Goal: Navigation & Orientation: Find specific page/section

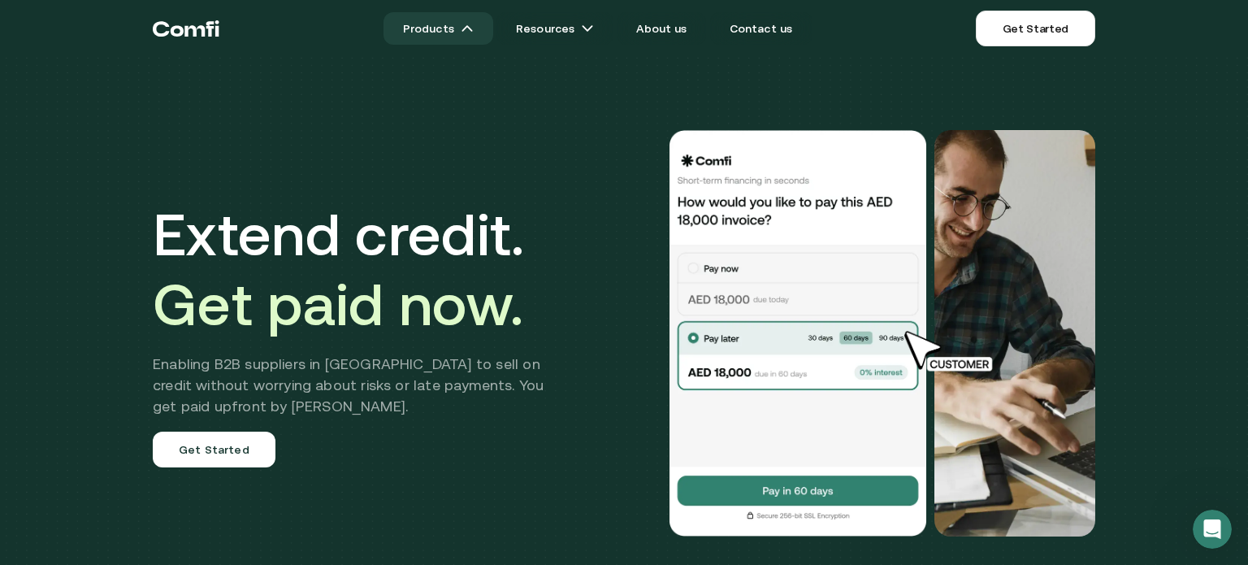
click at [418, 28] on link "Products" at bounding box center [439, 28] width 110 height 33
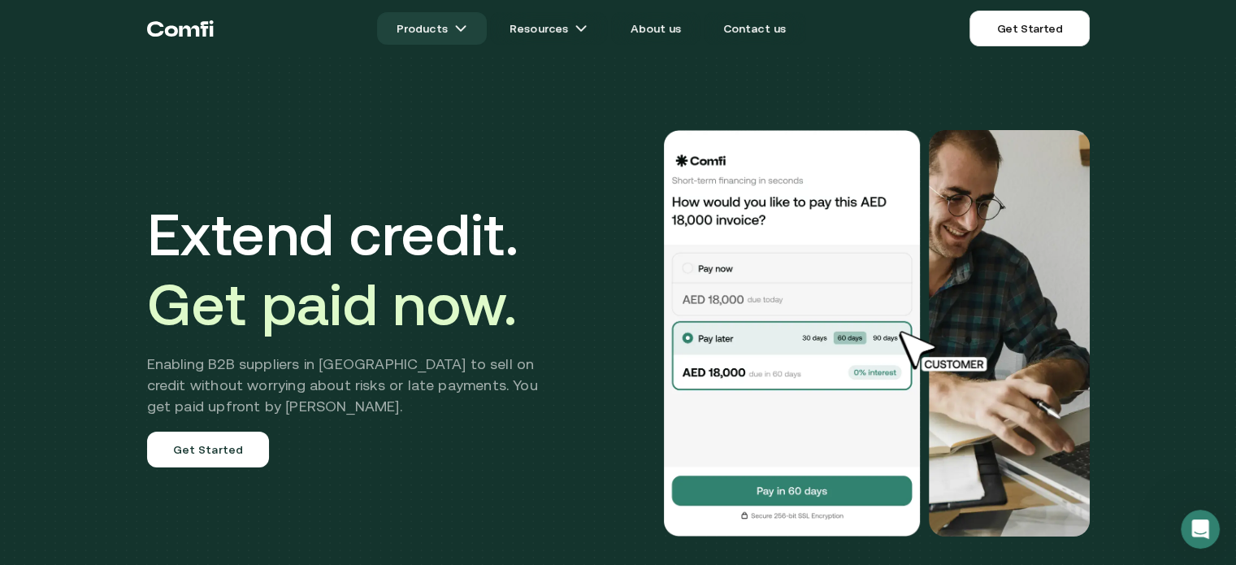
click at [418, 28] on link "Products" at bounding box center [432, 28] width 110 height 33
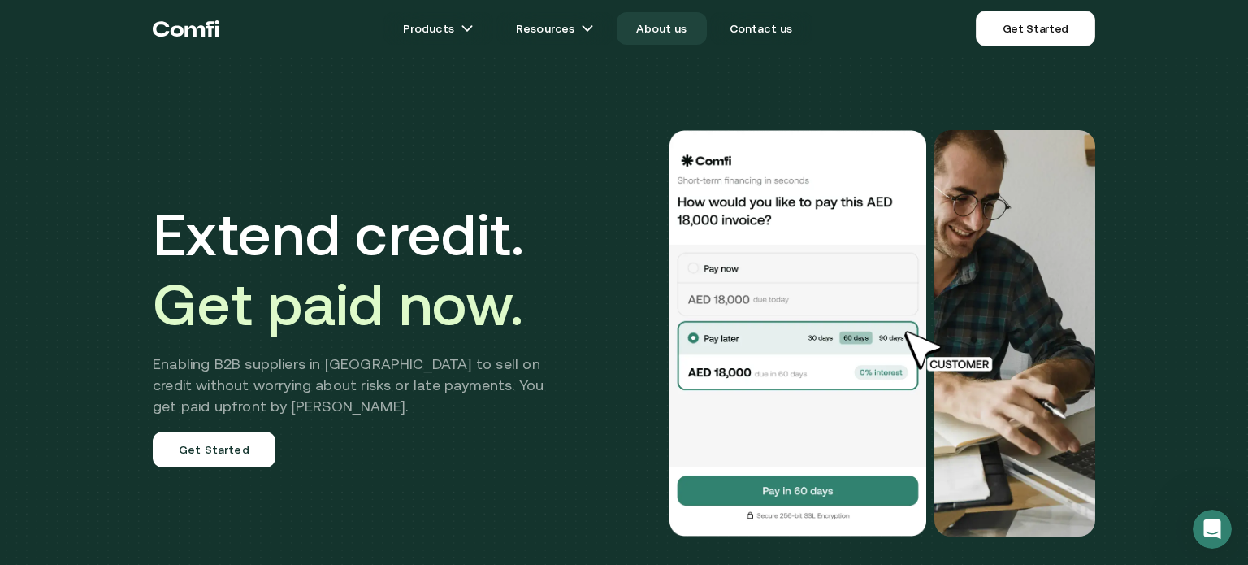
click at [673, 36] on link "About us" at bounding box center [661, 28] width 89 height 33
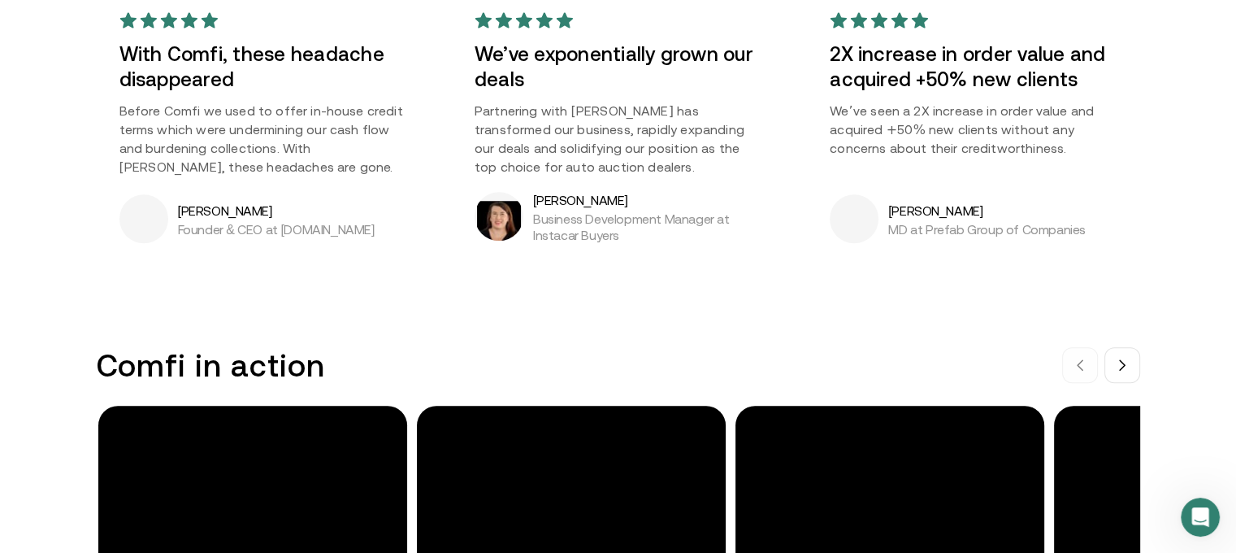
scroll to position [1654, 0]
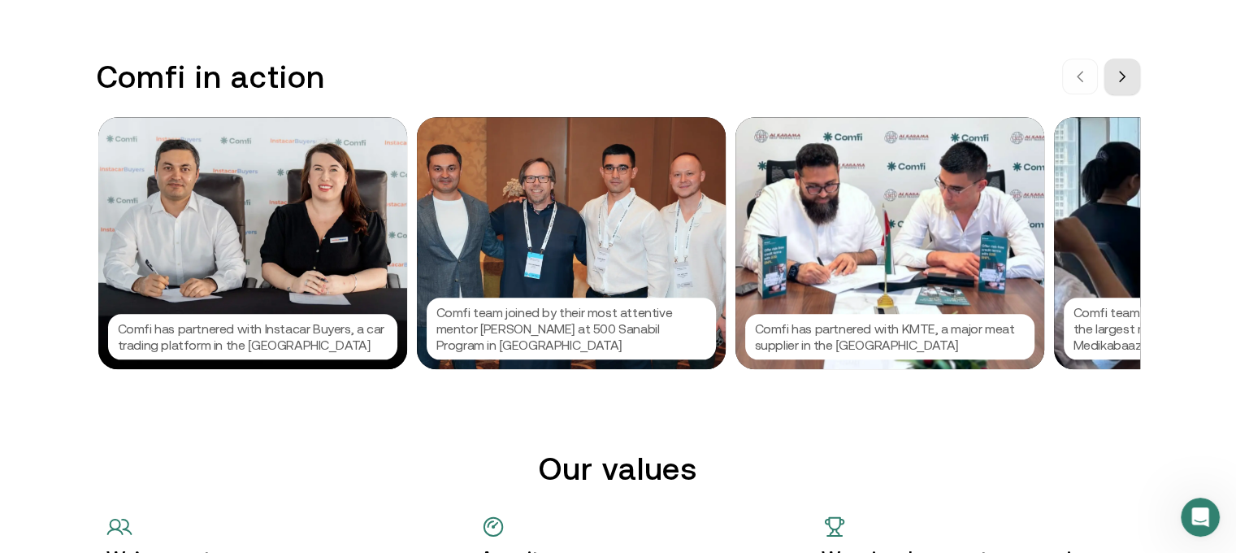
click at [1140, 77] on button at bounding box center [1123, 77] width 36 height 36
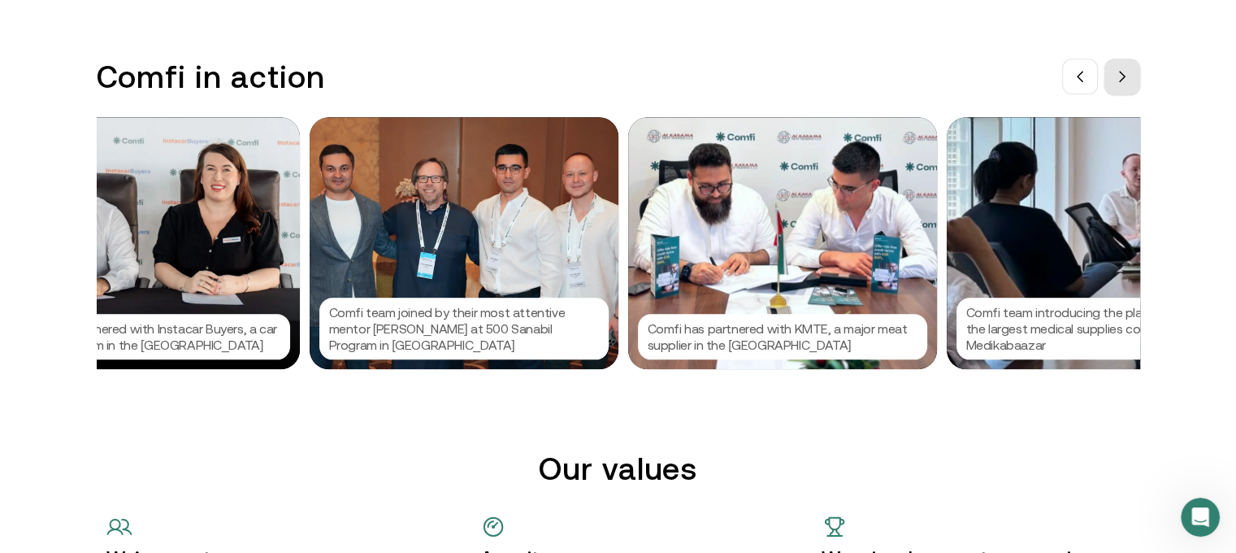
scroll to position [0, 244]
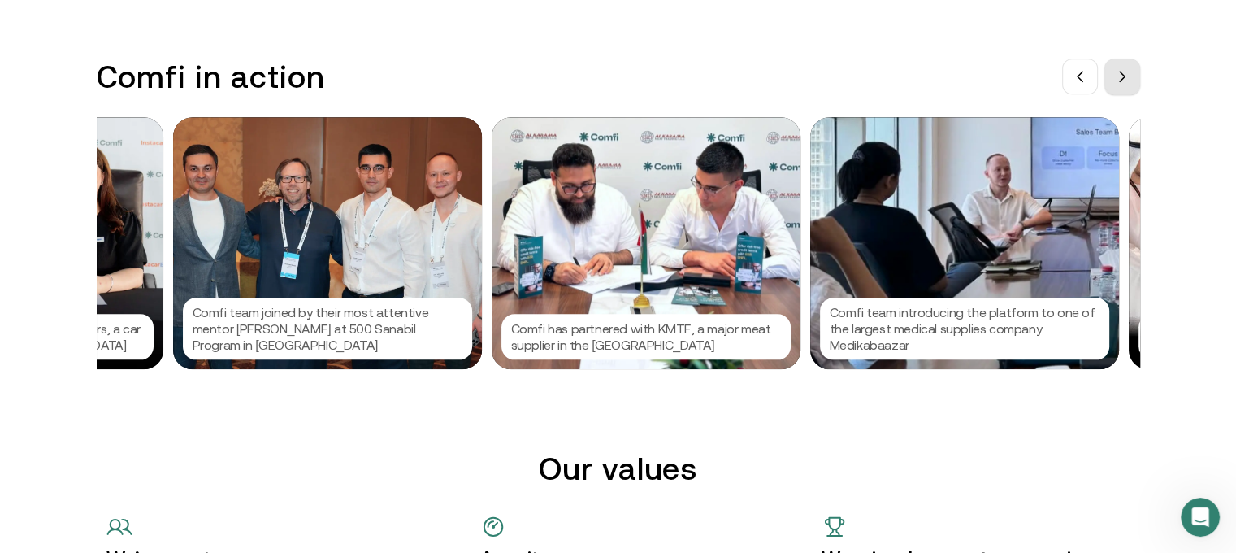
click at [1140, 71] on button at bounding box center [1123, 77] width 36 height 36
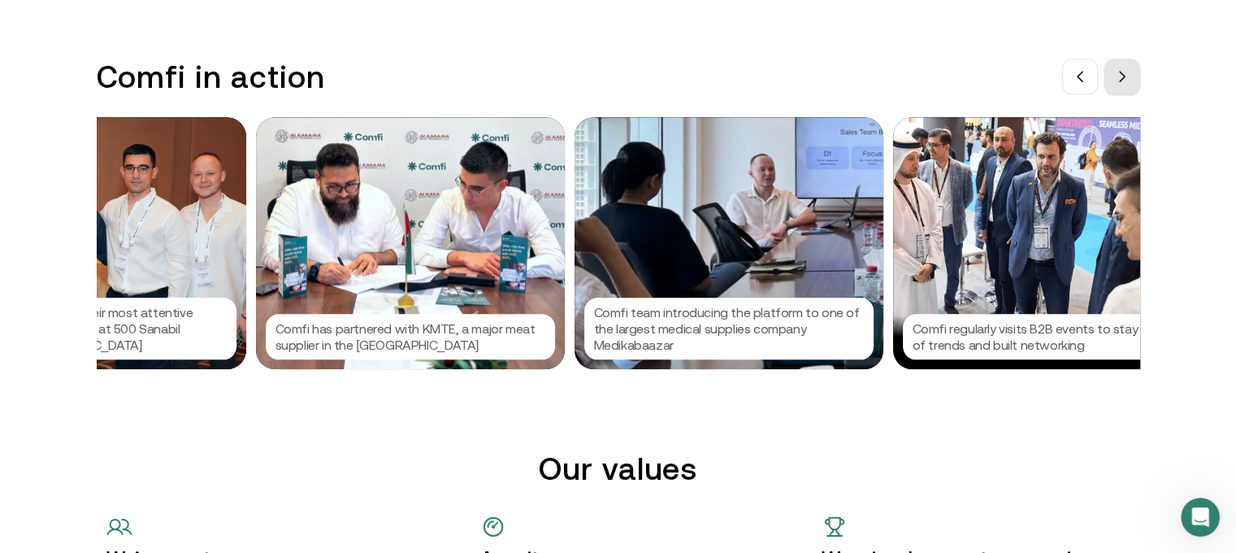
scroll to position [0, 488]
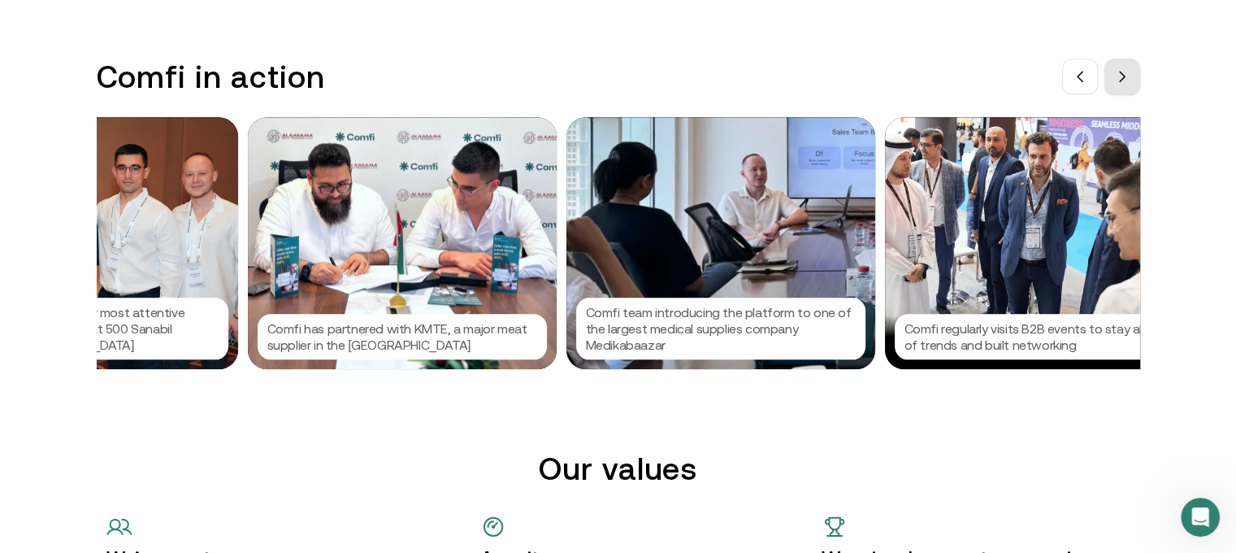
click at [1140, 71] on button at bounding box center [1123, 77] width 36 height 36
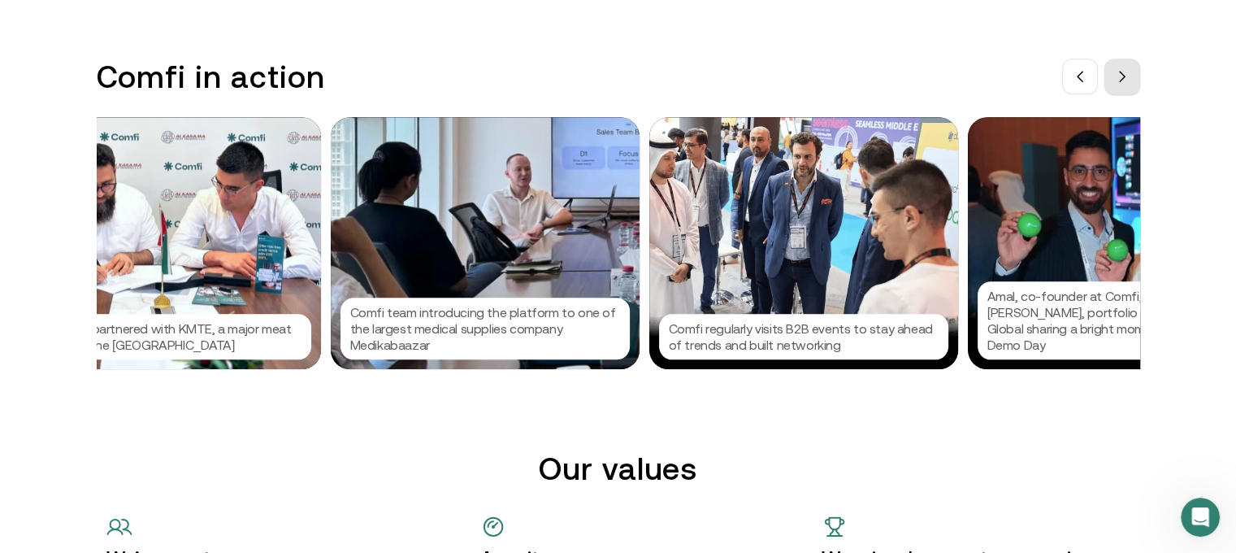
scroll to position [0, 732]
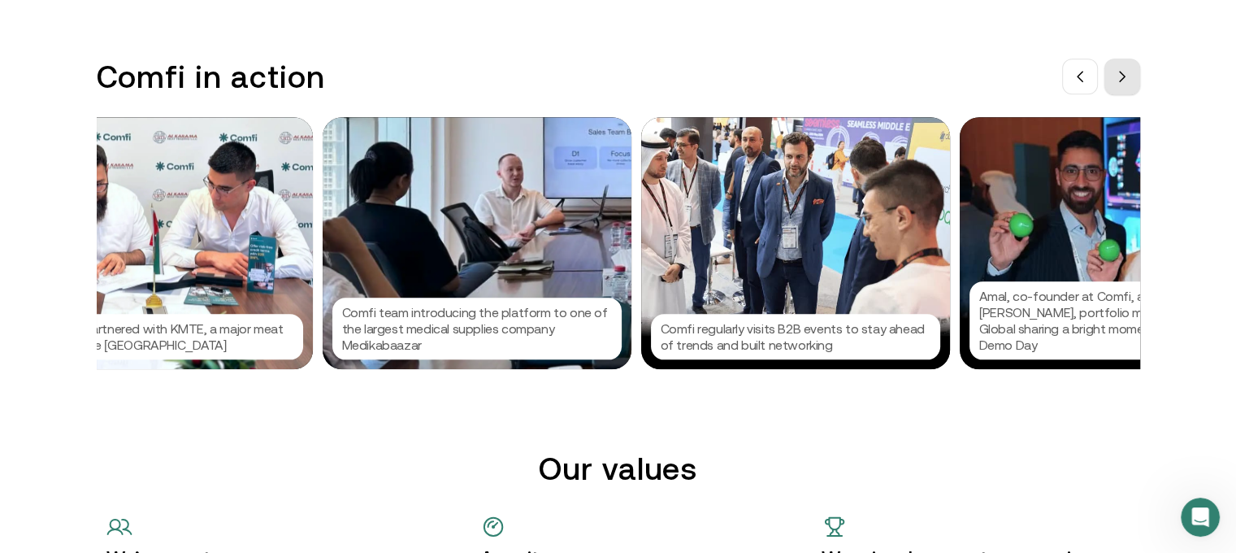
click at [1140, 71] on button at bounding box center [1123, 77] width 36 height 36
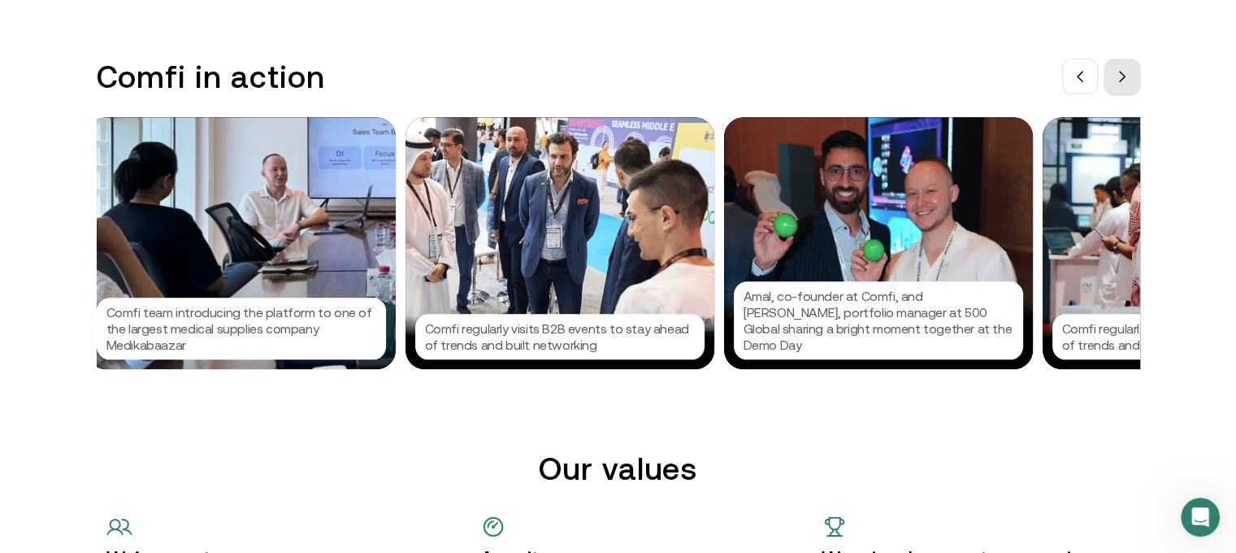
scroll to position [0, 975]
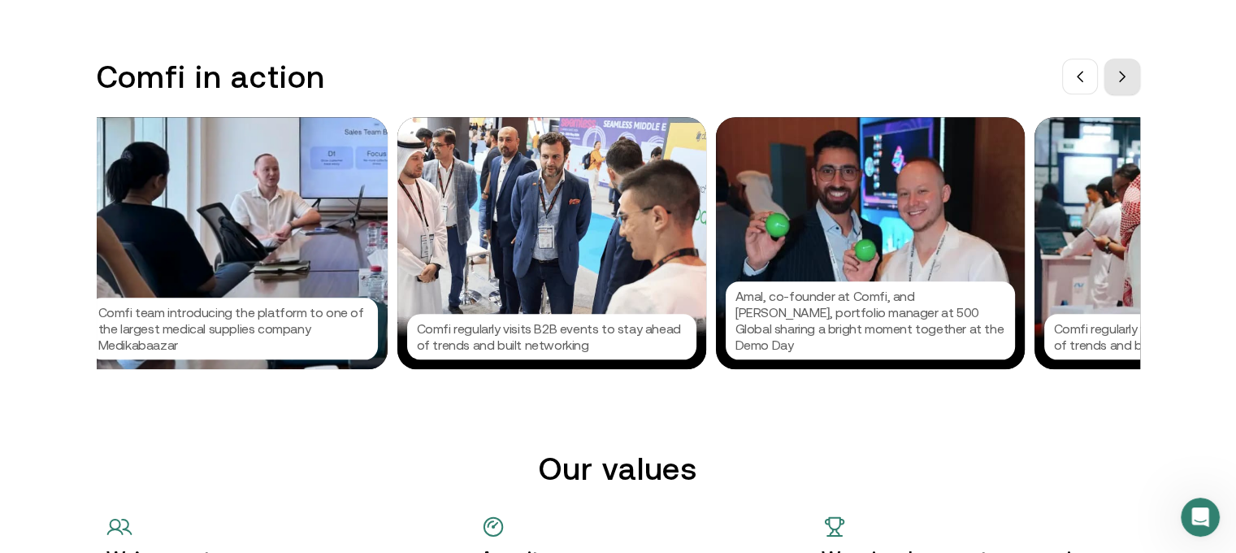
click at [1140, 71] on button at bounding box center [1123, 77] width 36 height 36
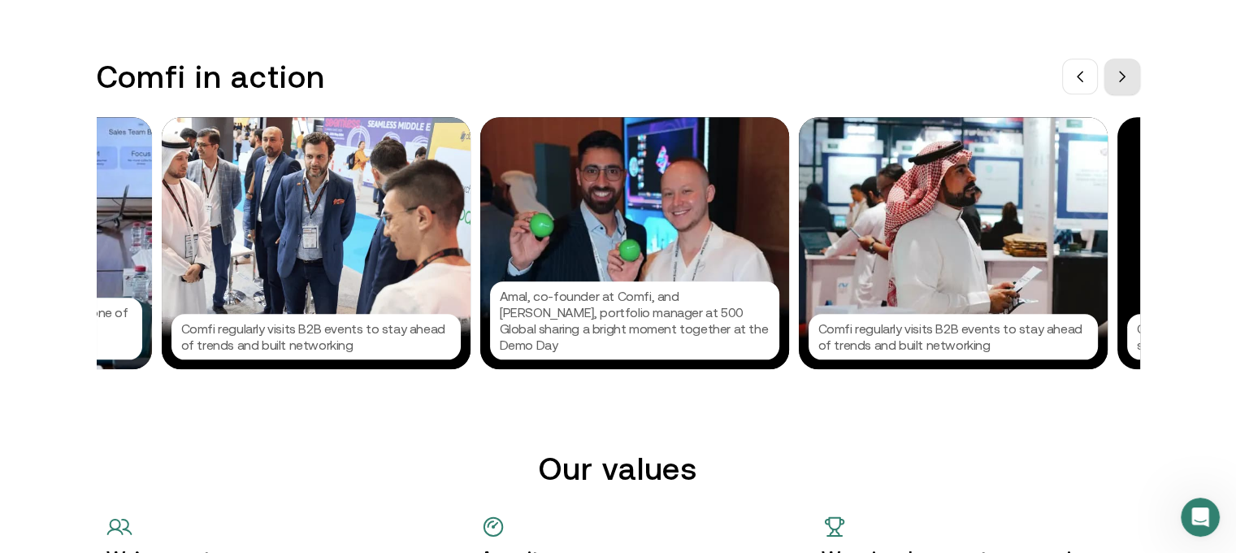
scroll to position [0, 1219]
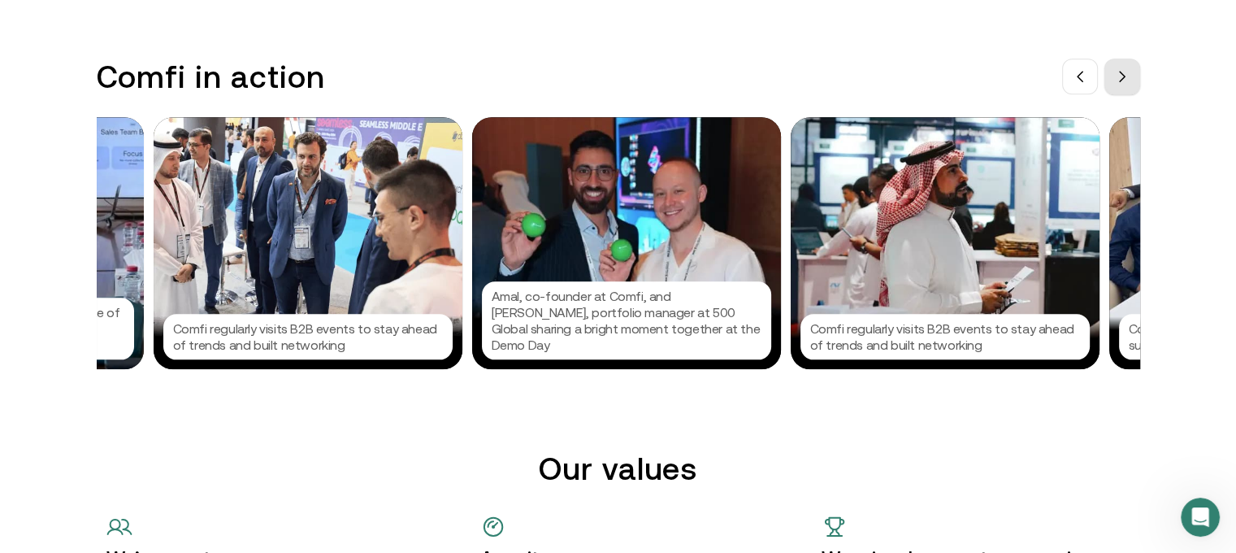
click at [1140, 71] on button at bounding box center [1123, 77] width 36 height 36
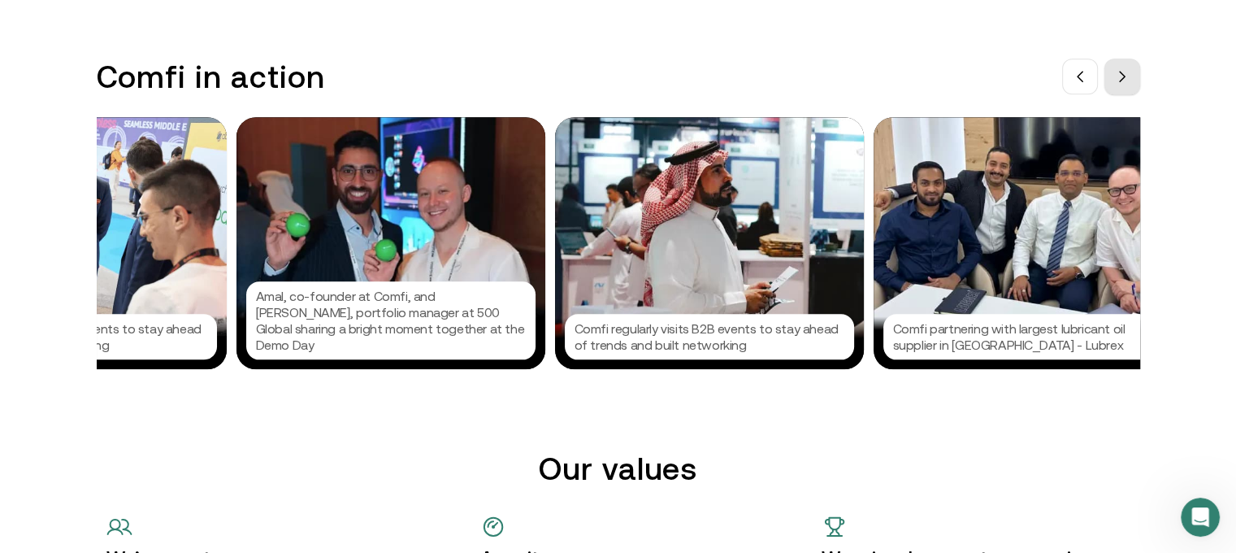
scroll to position [0, 1463]
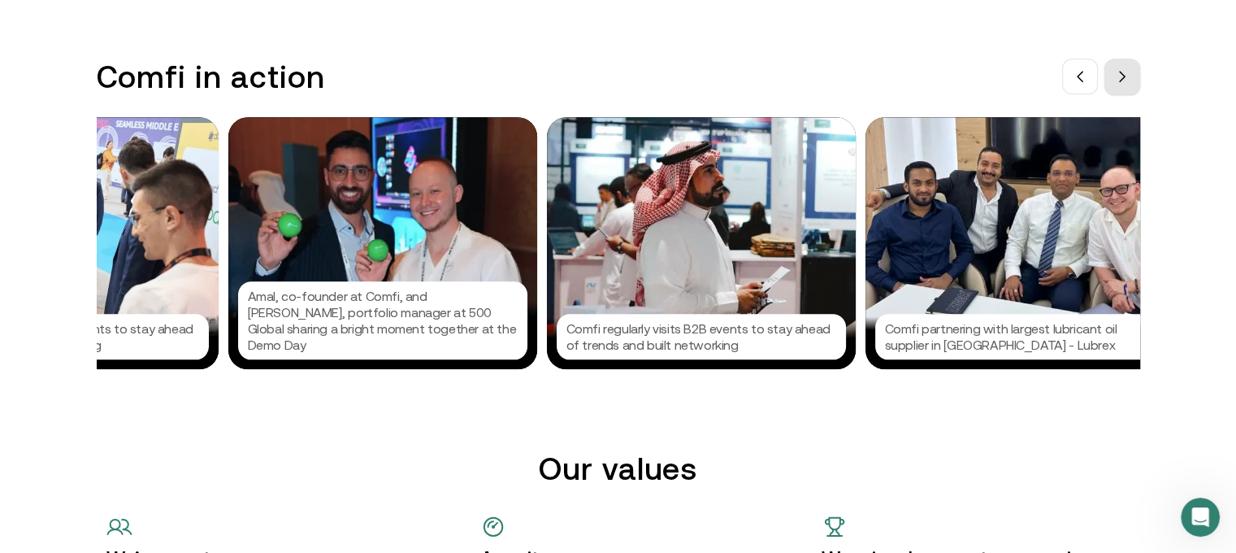
click at [1140, 71] on button at bounding box center [1123, 77] width 36 height 36
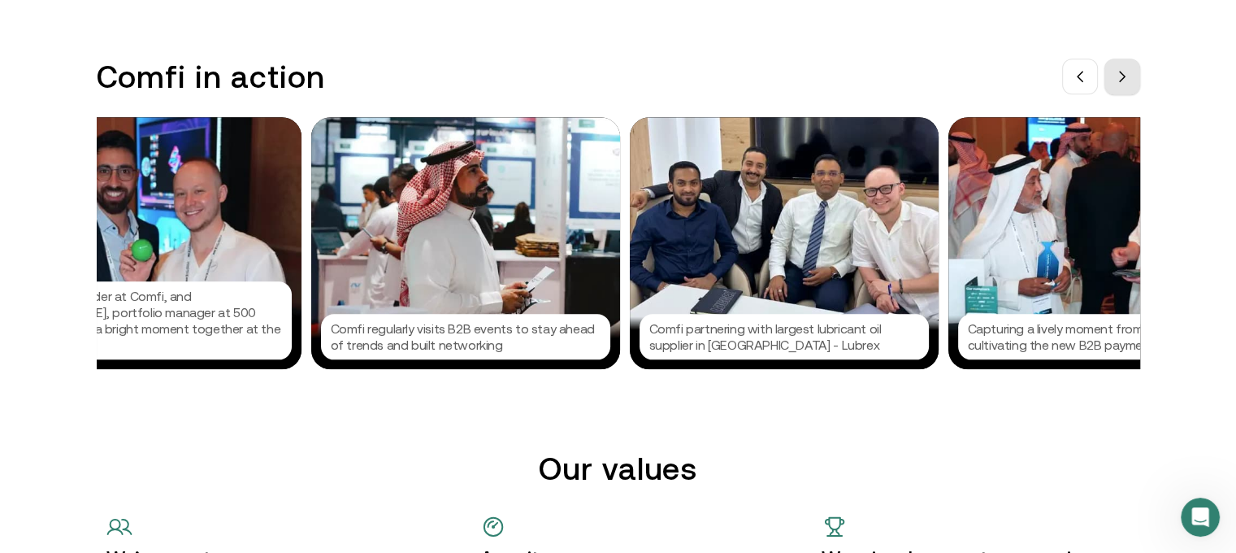
scroll to position [0, 1707]
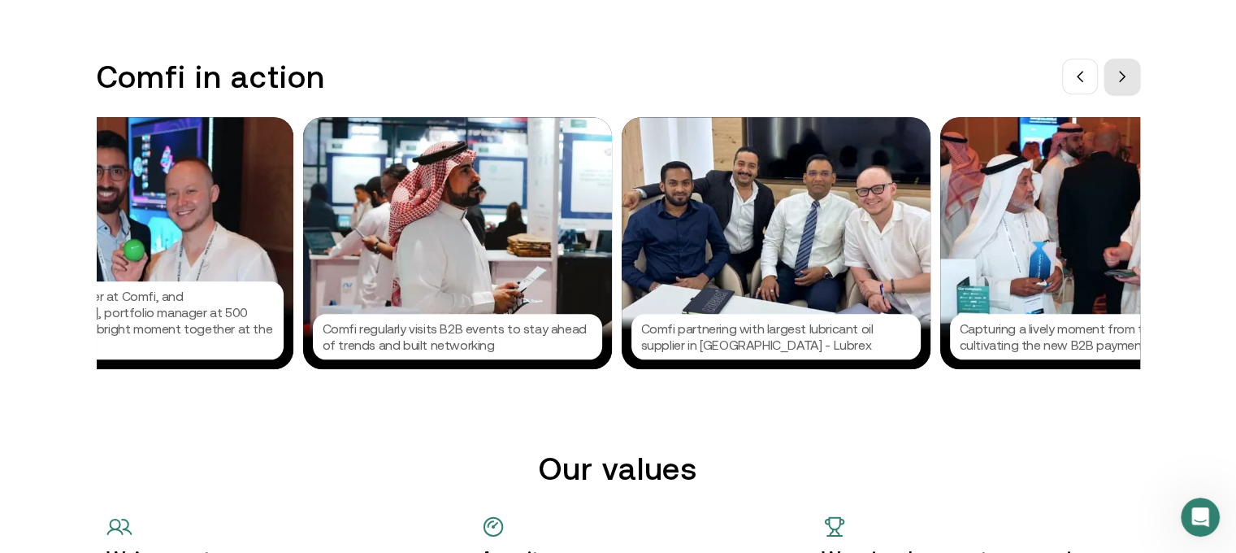
click at [1140, 71] on button at bounding box center [1123, 77] width 36 height 36
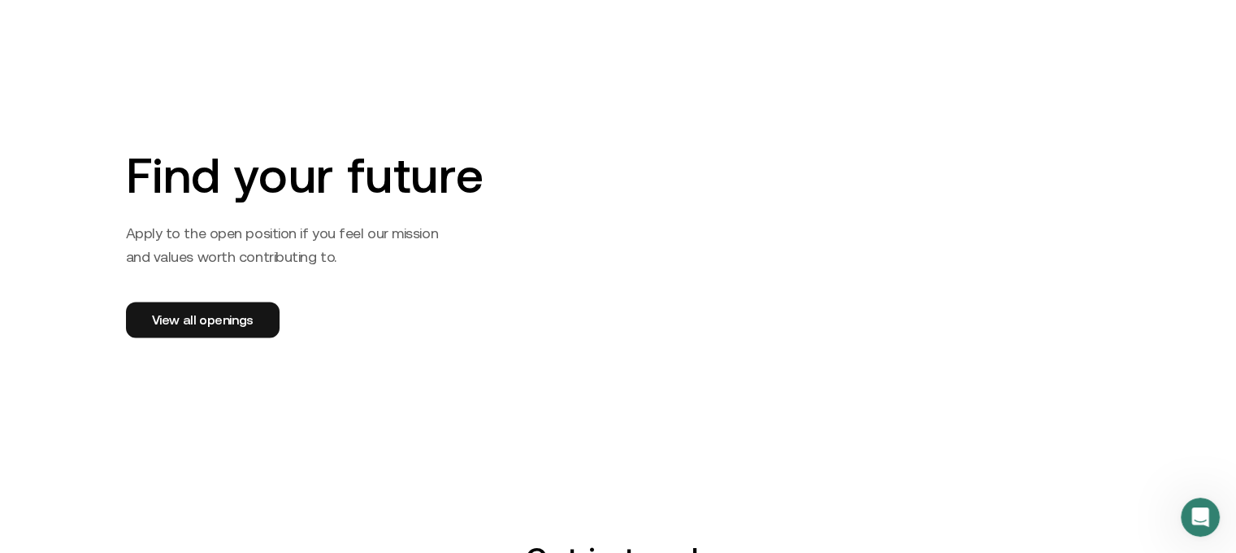
scroll to position [2578, 0]
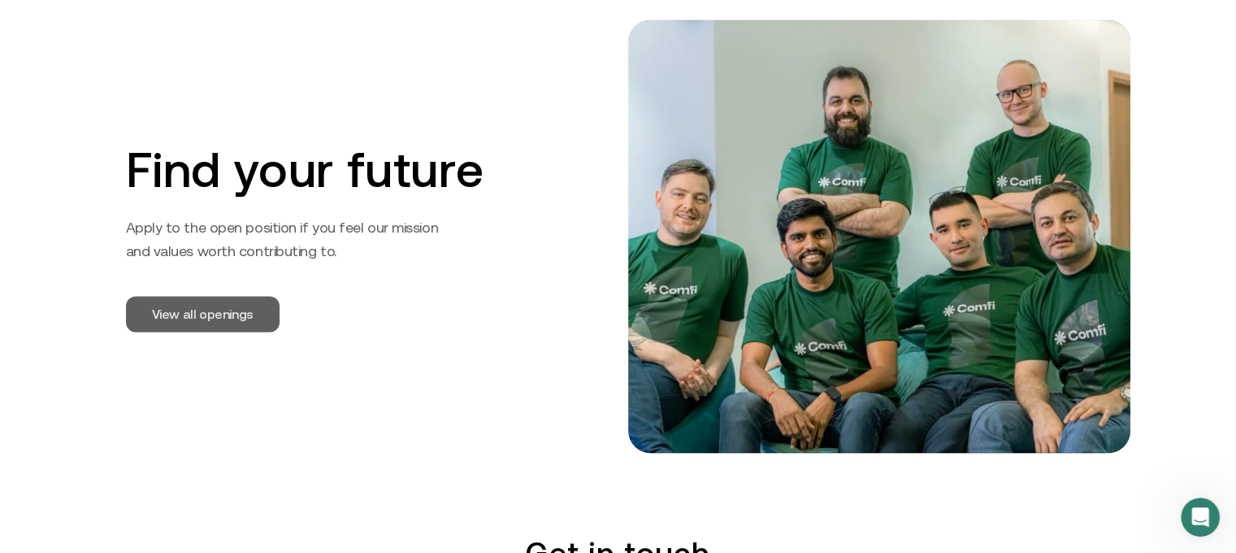
click at [189, 311] on link "View all openings" at bounding box center [203, 314] width 154 height 36
